Goal: Information Seeking & Learning: Learn about a topic

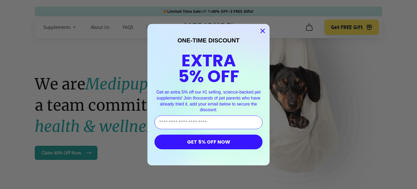
click at [412, 17] on html "🔥 Limited Time Sale: UP To 40% OFF + 3 FREE Gifts! Supplements Supplements Prob…" at bounding box center [208, 94] width 417 height 189
click at [261, 31] on icon "Close dialog" at bounding box center [263, 31] width 4 height 4
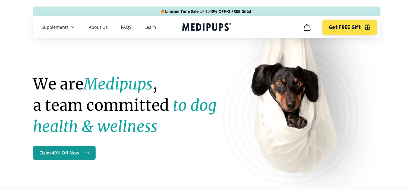
click at [304, 28] on icon "cart" at bounding box center [307, 27] width 9 height 9
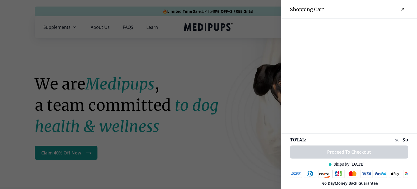
click at [400, 11] on button "close-cart" at bounding box center [402, 9] width 11 height 11
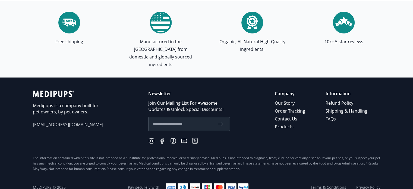
scroll to position [1587, 0]
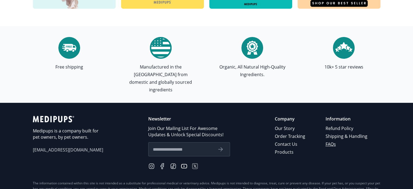
click at [333, 140] on link "FAQs" at bounding box center [346, 144] width 43 height 8
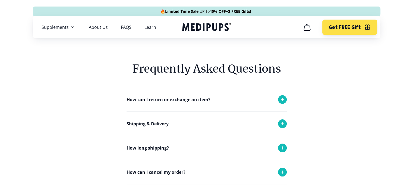
click at [281, 100] on icon at bounding box center [282, 99] width 7 height 7
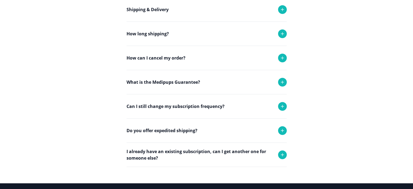
scroll to position [274, 0]
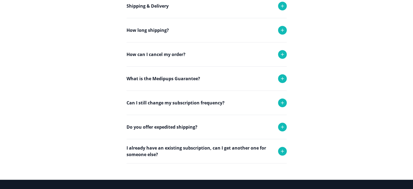
click at [281, 104] on icon at bounding box center [282, 102] width 7 height 7
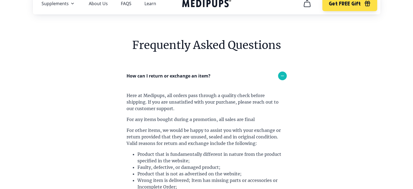
scroll to position [0, 0]
